Goal: Task Accomplishment & Management: Complete application form

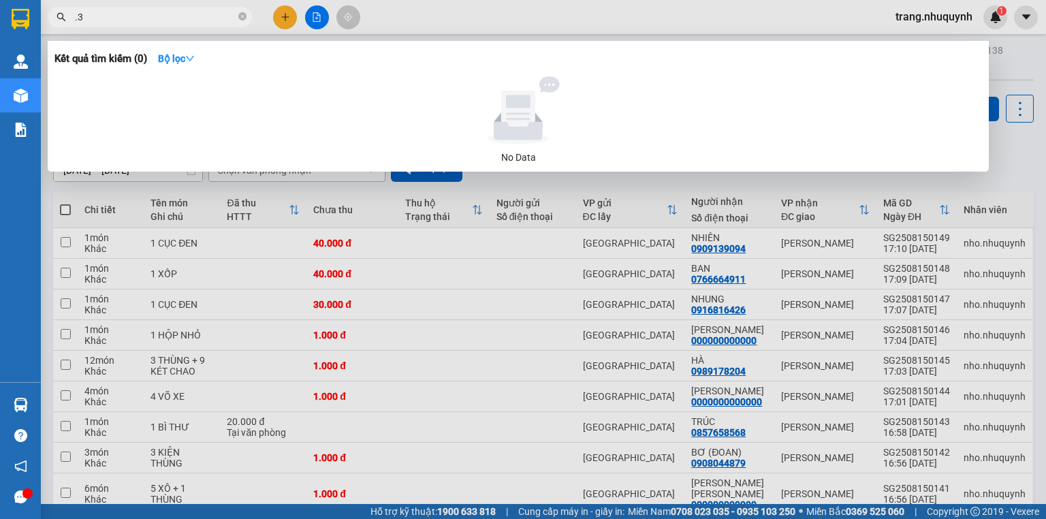
type input "."
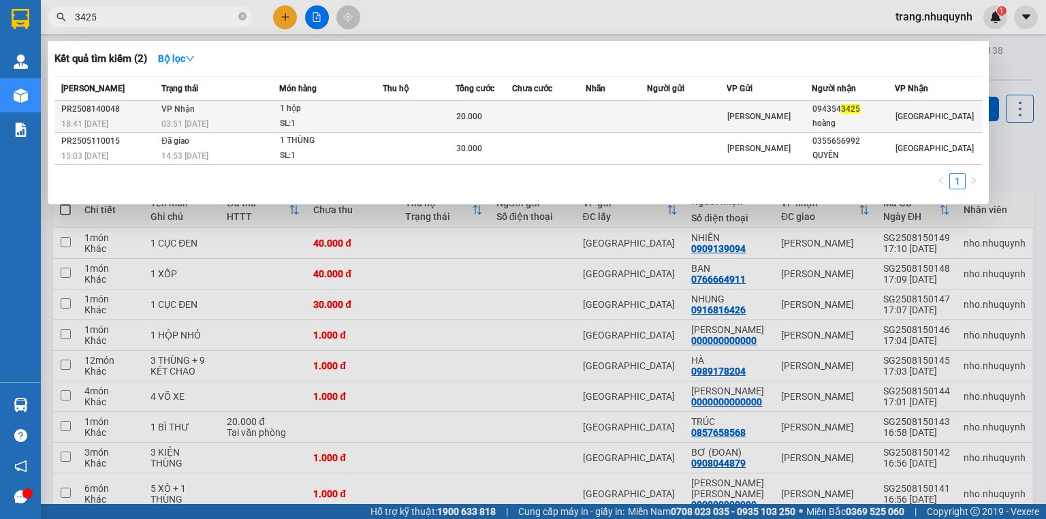
type input "3425"
click at [405, 123] on td at bounding box center [419, 117] width 73 height 32
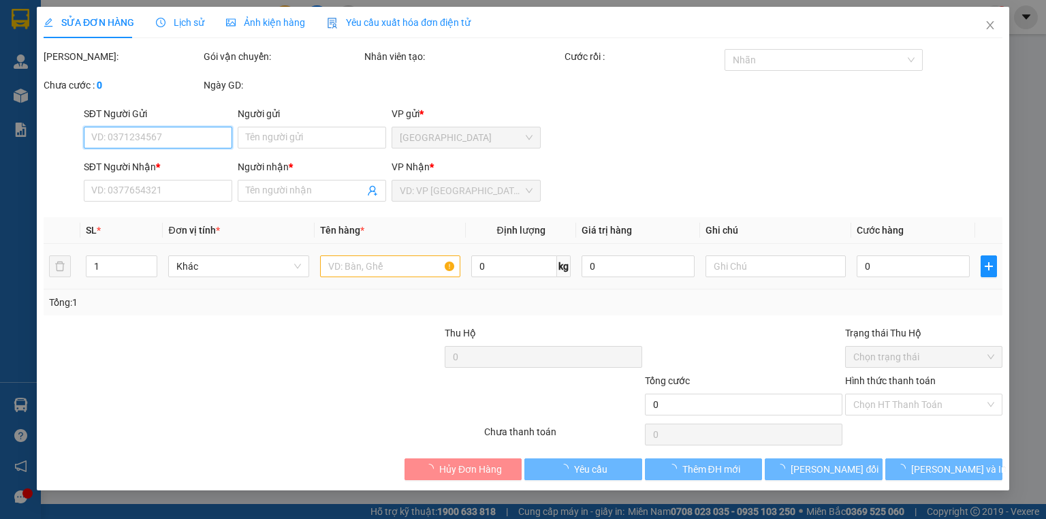
type input "0943543425"
type input "hoàng"
type input "20.000"
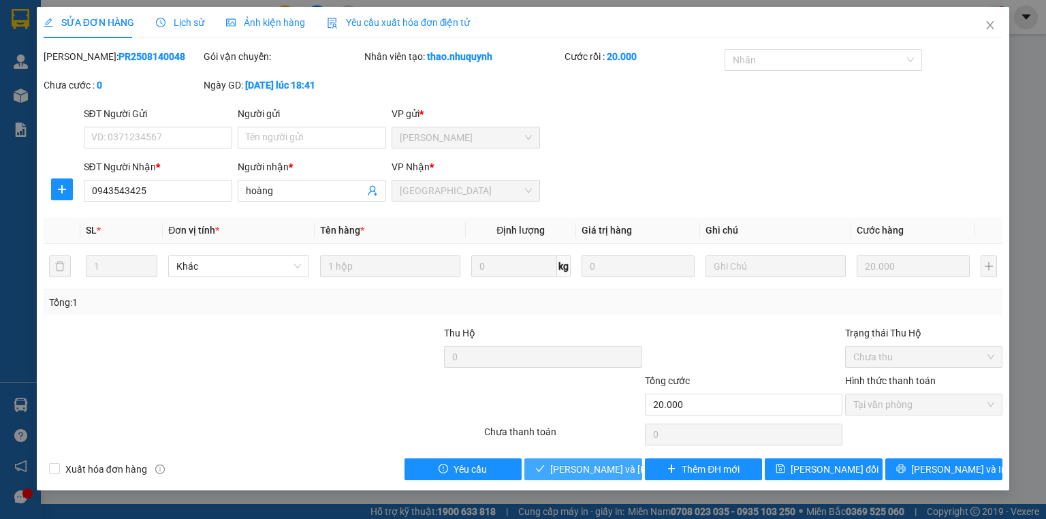
click at [572, 466] on span "[PERSON_NAME] và [PERSON_NAME] hàng" at bounding box center [642, 469] width 184 height 15
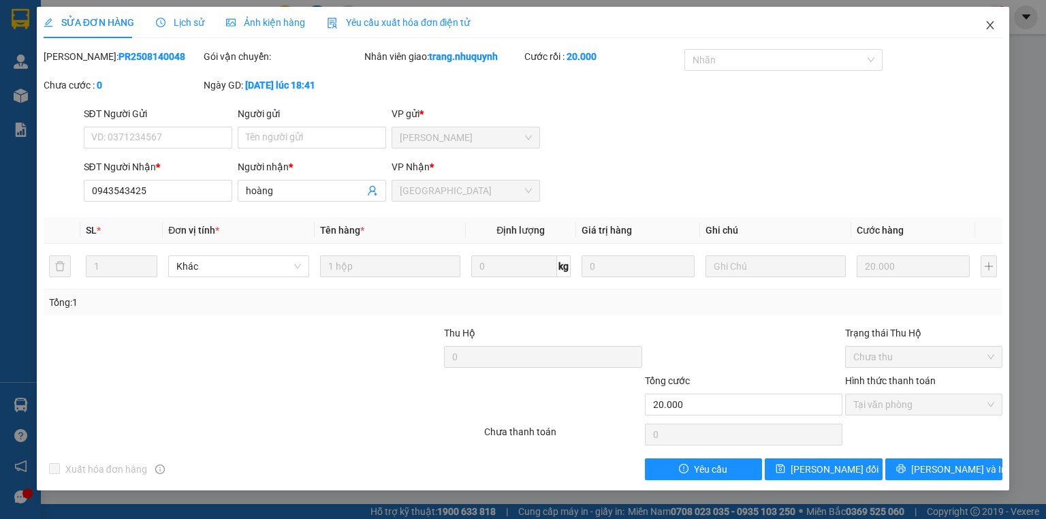
click at [989, 26] on icon "close" at bounding box center [990, 25] width 11 height 11
